Goal: Task Accomplishment & Management: Manage account settings

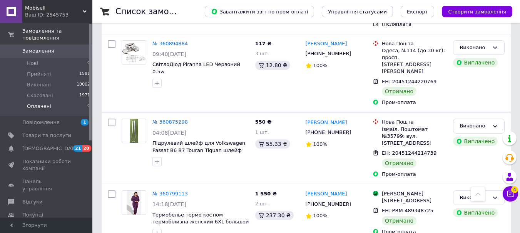
scroll to position [38, 0]
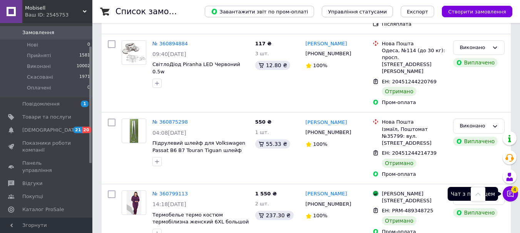
click at [513, 195] on icon at bounding box center [510, 194] width 7 height 7
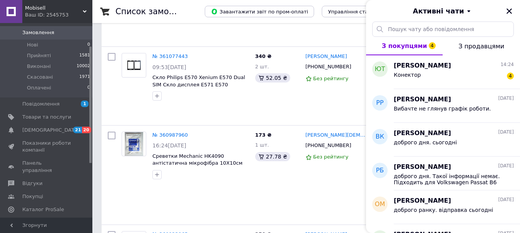
scroll to position [923, 0]
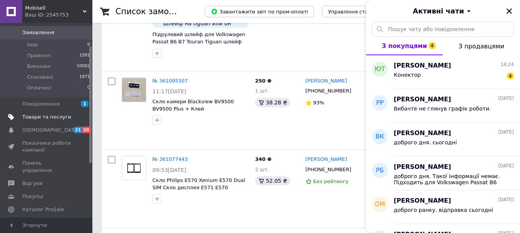
click at [47, 114] on span "Товари та послуги" at bounding box center [46, 117] width 49 height 7
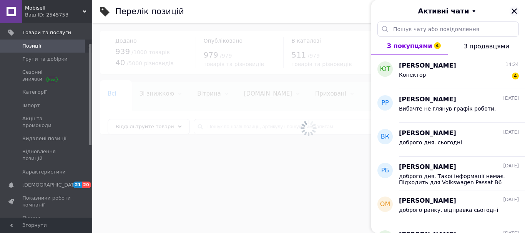
click at [516, 11] on icon "Закрити" at bounding box center [514, 11] width 7 height 7
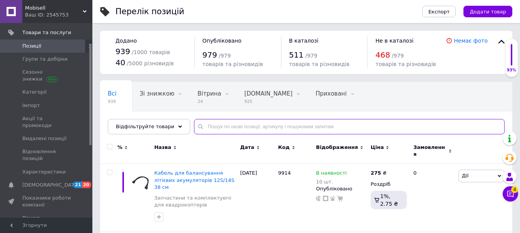
click at [216, 124] on input "text" at bounding box center [349, 126] width 310 height 15
type input "r"
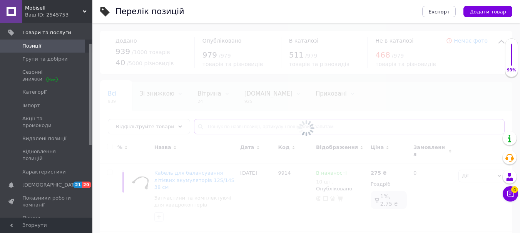
type input "о"
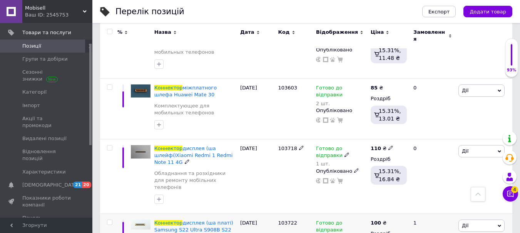
scroll to position [1039, 0]
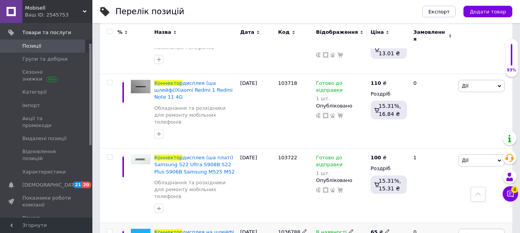
type input "коннектор"
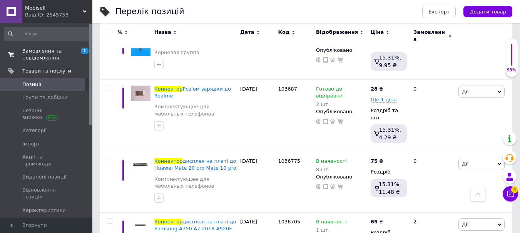
scroll to position [1231, 0]
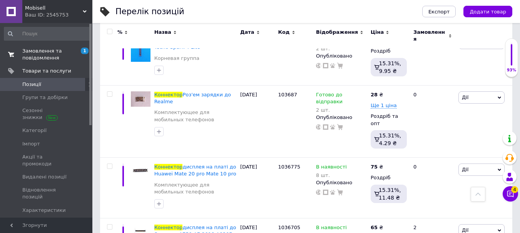
click at [37, 53] on span "Замовлення та повідомлення" at bounding box center [46, 55] width 49 height 14
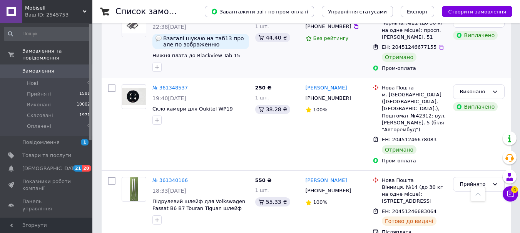
scroll to position [423, 0]
